Goal: Transaction & Acquisition: Book appointment/travel/reservation

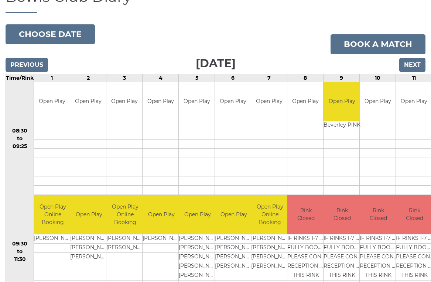
scroll to position [65, 0]
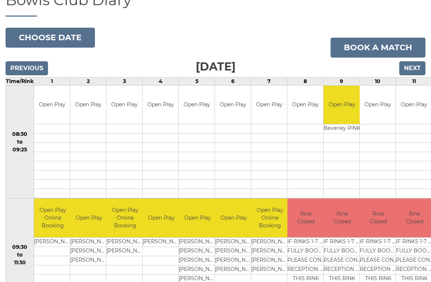
click at [416, 68] on input "Next" at bounding box center [412, 68] width 26 height 14
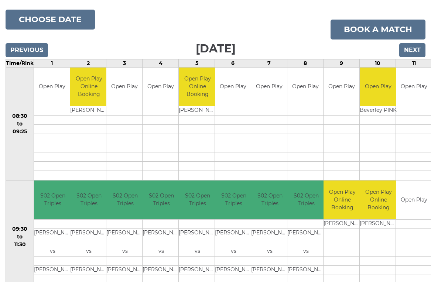
scroll to position [73, 0]
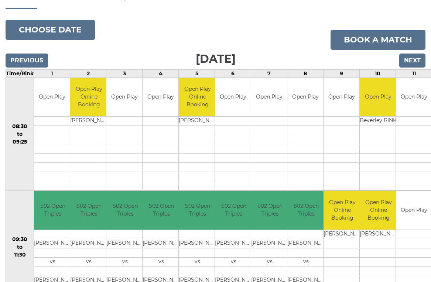
click at [417, 62] on input "Next" at bounding box center [412, 61] width 26 height 14
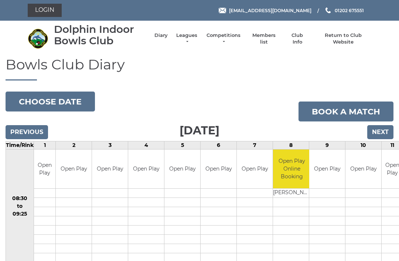
scroll to position [0, 0]
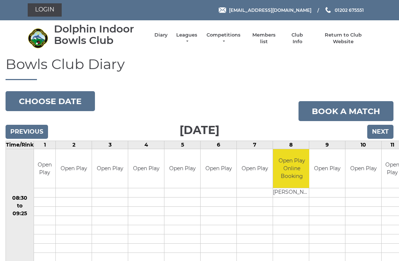
click at [386, 128] on input "Next" at bounding box center [380, 132] width 26 height 14
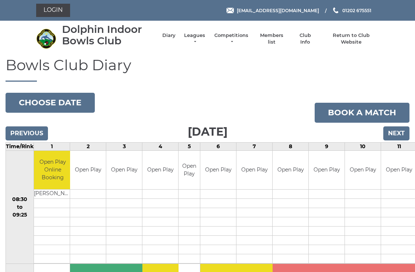
click at [401, 131] on input "Next" at bounding box center [397, 133] width 26 height 14
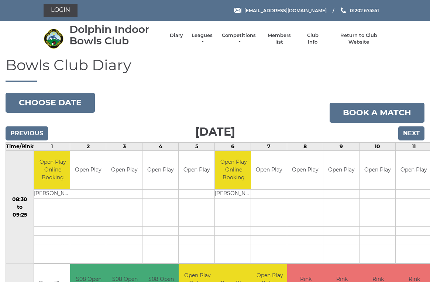
click at [417, 127] on input "Next" at bounding box center [411, 133] width 26 height 14
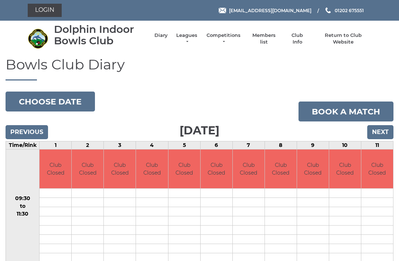
click at [388, 128] on input "Next" at bounding box center [380, 132] width 26 height 14
click at [383, 132] on input "Next" at bounding box center [380, 132] width 26 height 14
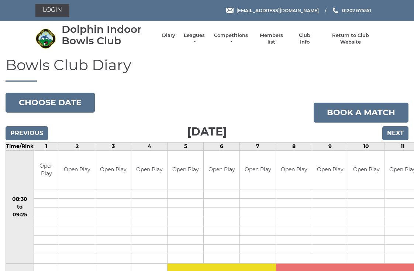
click at [401, 130] on input "Next" at bounding box center [396, 133] width 26 height 14
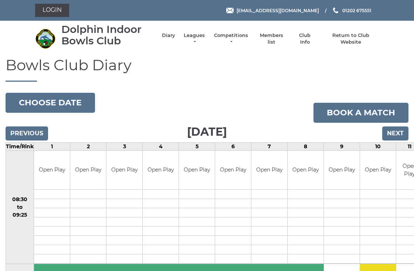
click at [401, 132] on input "Next" at bounding box center [395, 133] width 26 height 14
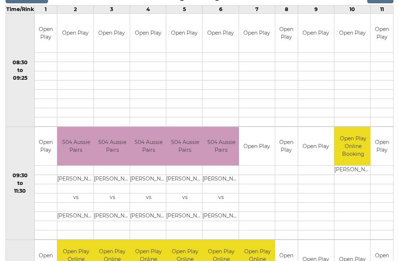
scroll to position [116, 0]
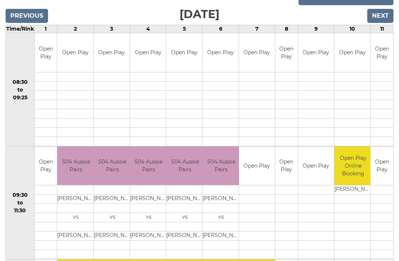
click at [386, 17] on input "Next" at bounding box center [380, 16] width 26 height 14
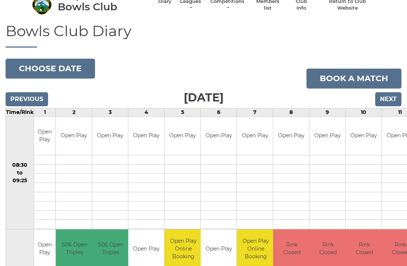
scroll to position [35, 0]
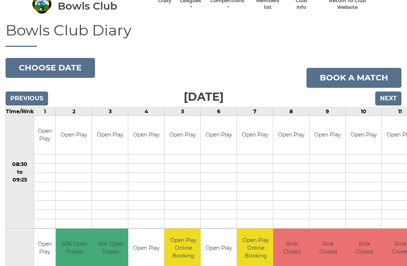
click at [19, 99] on input "Previous" at bounding box center [27, 99] width 42 height 14
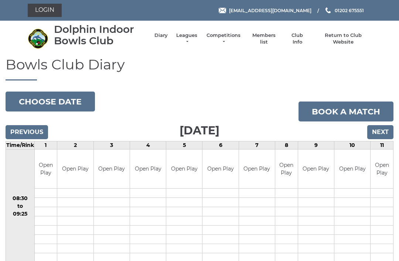
click at [20, 132] on input "Previous" at bounding box center [27, 132] width 42 height 14
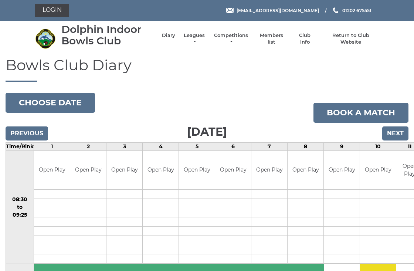
scroll to position [1, 0]
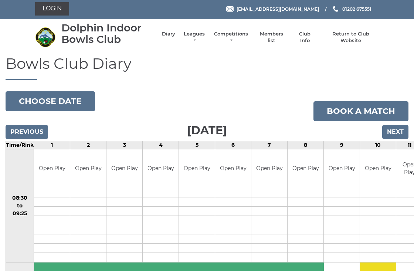
click at [21, 128] on input "Previous" at bounding box center [27, 132] width 42 height 14
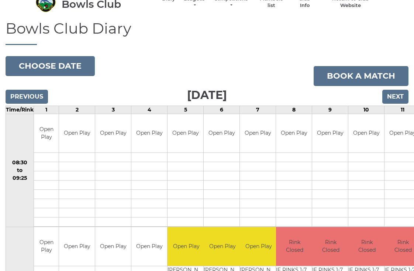
scroll to position [32, 0]
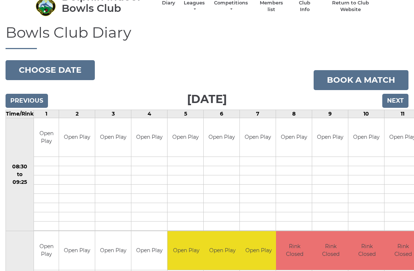
click at [21, 96] on input "Previous" at bounding box center [27, 101] width 42 height 14
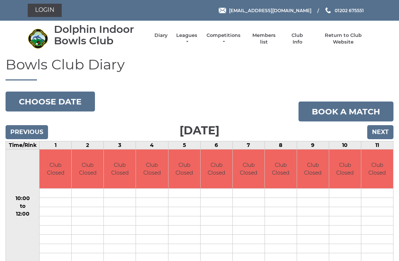
click at [27, 125] on input "Previous" at bounding box center [27, 132] width 42 height 14
click at [21, 127] on input "Previous" at bounding box center [27, 132] width 42 height 14
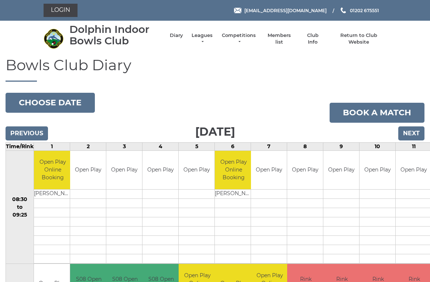
click at [17, 129] on input "Previous" at bounding box center [27, 133] width 42 height 14
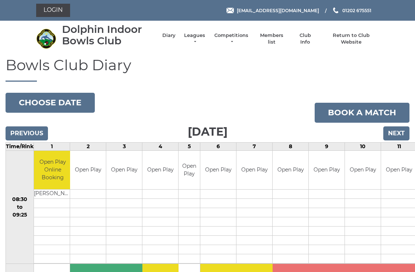
click at [404, 130] on input "Next" at bounding box center [397, 133] width 26 height 14
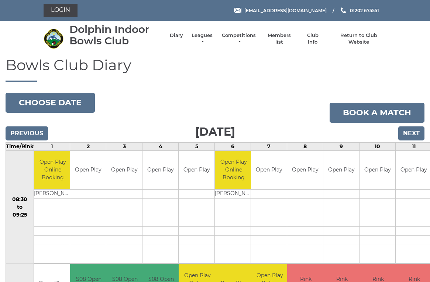
click at [413, 134] on input "Next" at bounding box center [411, 133] width 26 height 14
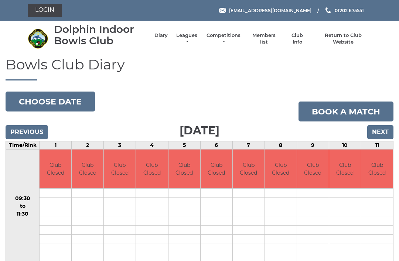
click at [382, 128] on input "Next" at bounding box center [380, 132] width 26 height 14
click at [383, 129] on input "Next" at bounding box center [380, 132] width 26 height 14
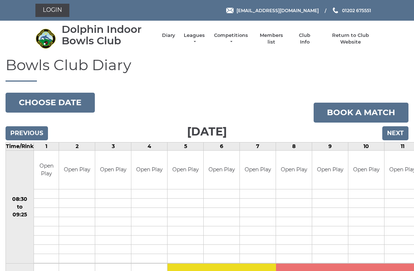
scroll to position [1, 0]
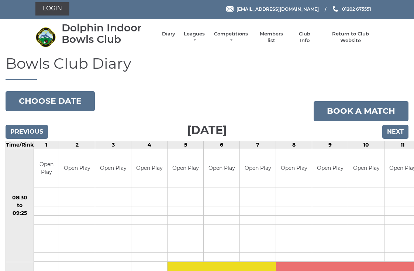
click at [398, 133] on input "Next" at bounding box center [396, 132] width 26 height 14
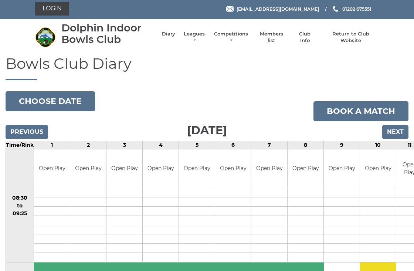
scroll to position [5, 0]
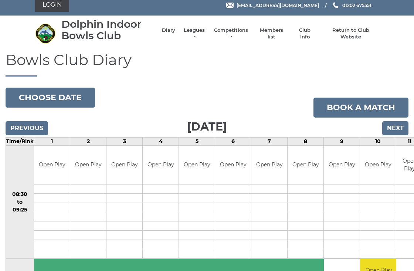
click at [397, 129] on input "Next" at bounding box center [395, 128] width 26 height 14
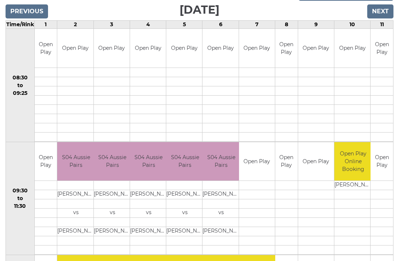
scroll to position [120, 0]
click at [22, 145] on td "09:30 to 11:30" at bounding box center [20, 198] width 29 height 113
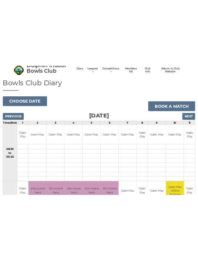
scroll to position [0, 0]
